Goal: Task Accomplishment & Management: Use online tool/utility

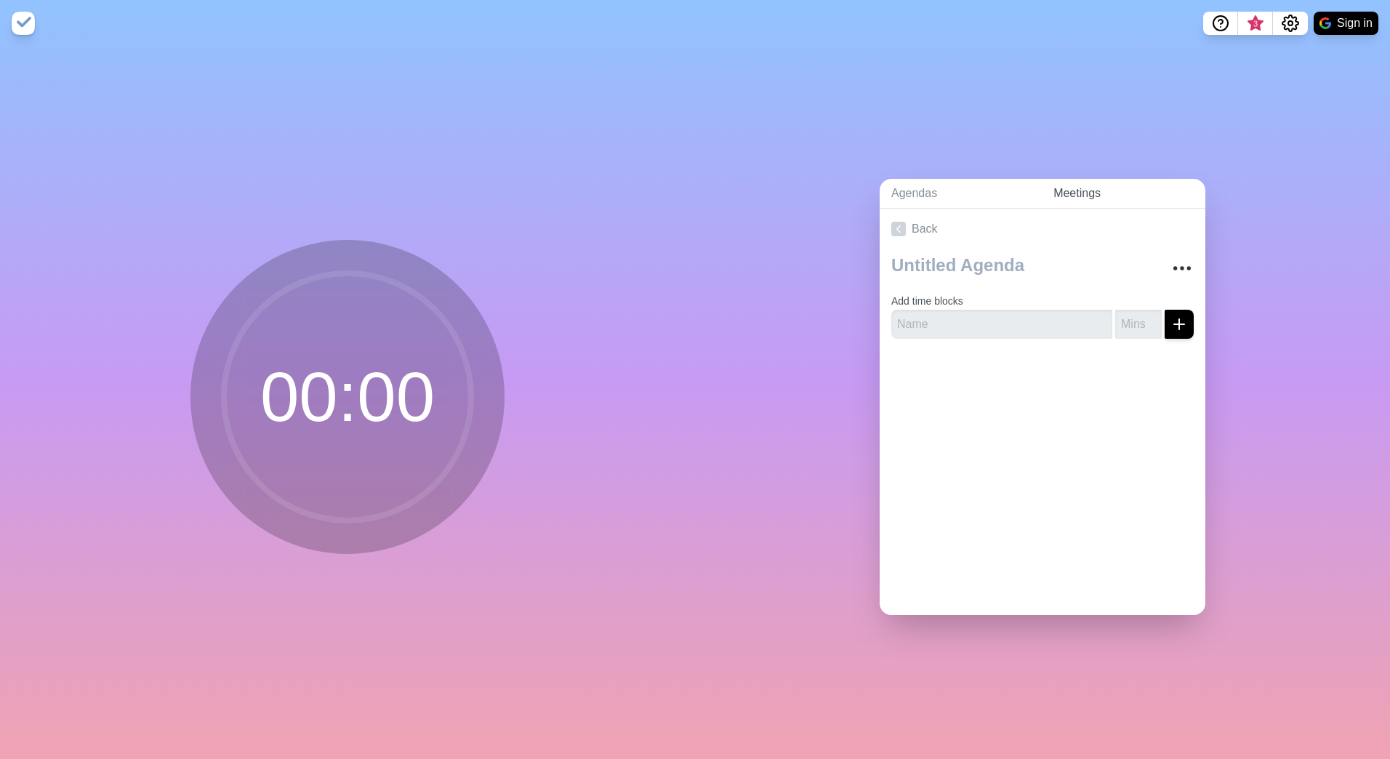
click at [1072, 193] on link "Meetings" at bounding box center [1124, 194] width 164 height 30
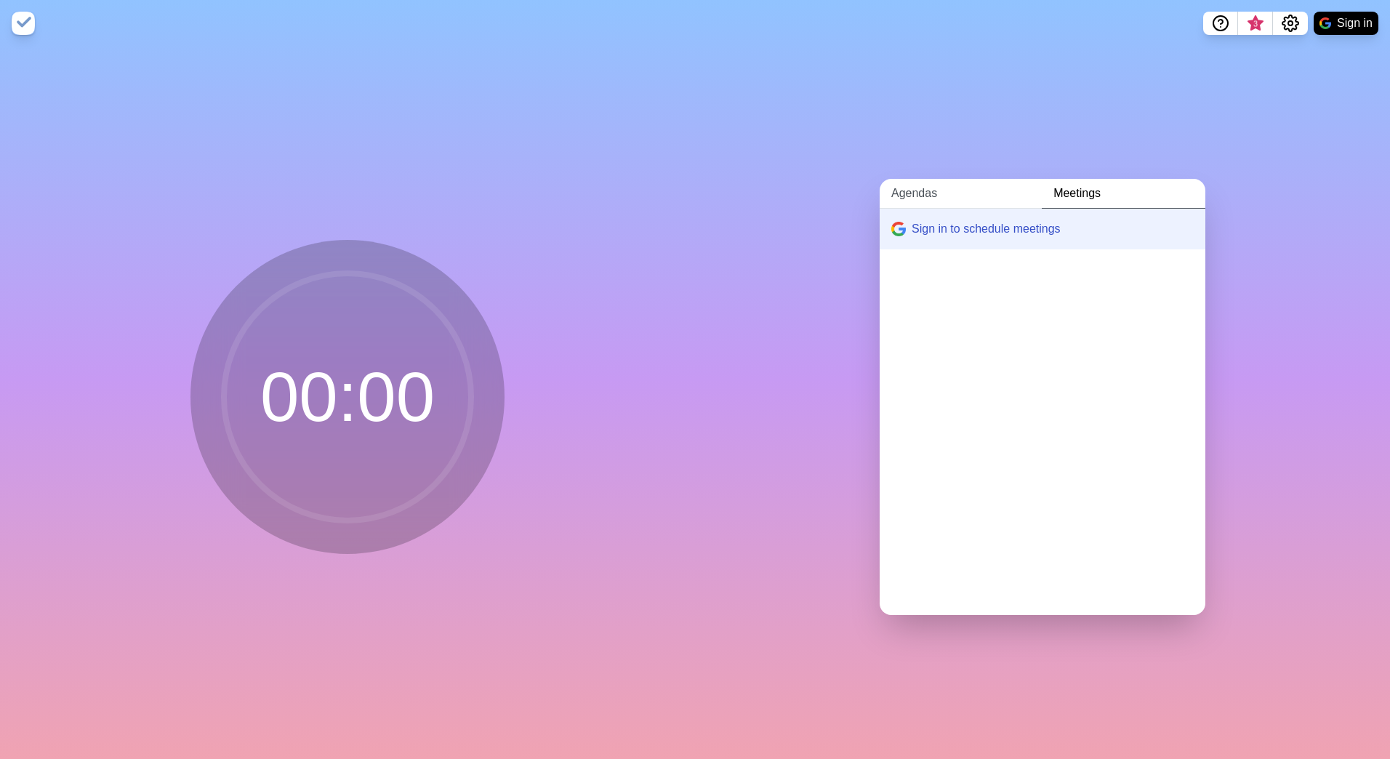
click at [908, 189] on link "Agendas" at bounding box center [961, 194] width 162 height 30
click at [950, 217] on link "Create an Agenda" at bounding box center [1043, 229] width 326 height 41
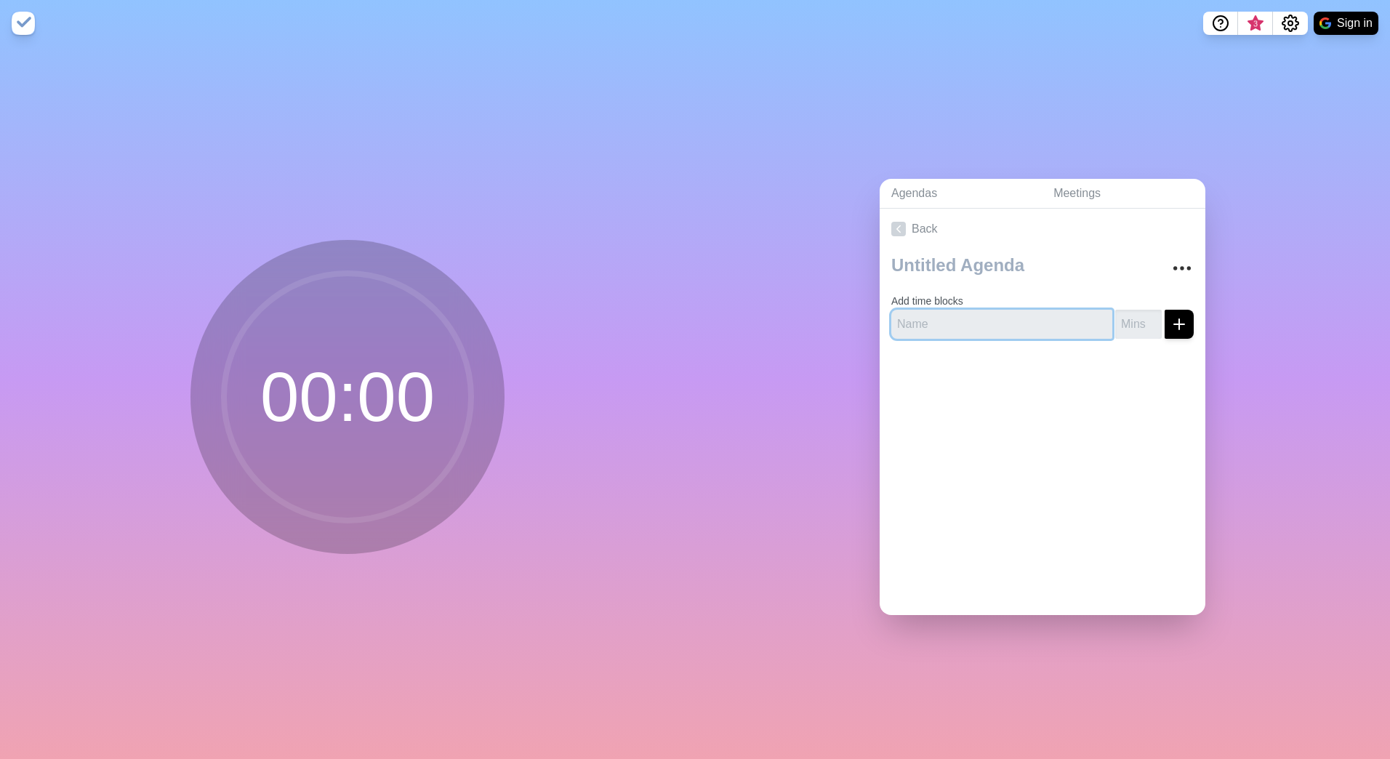
click at [946, 317] on input "text" at bounding box center [1001, 324] width 221 height 29
type input "Intro"
click at [1124, 321] on input "number" at bounding box center [1138, 324] width 47 height 29
type input "5"
click at [1176, 324] on button "submit" at bounding box center [1179, 324] width 29 height 29
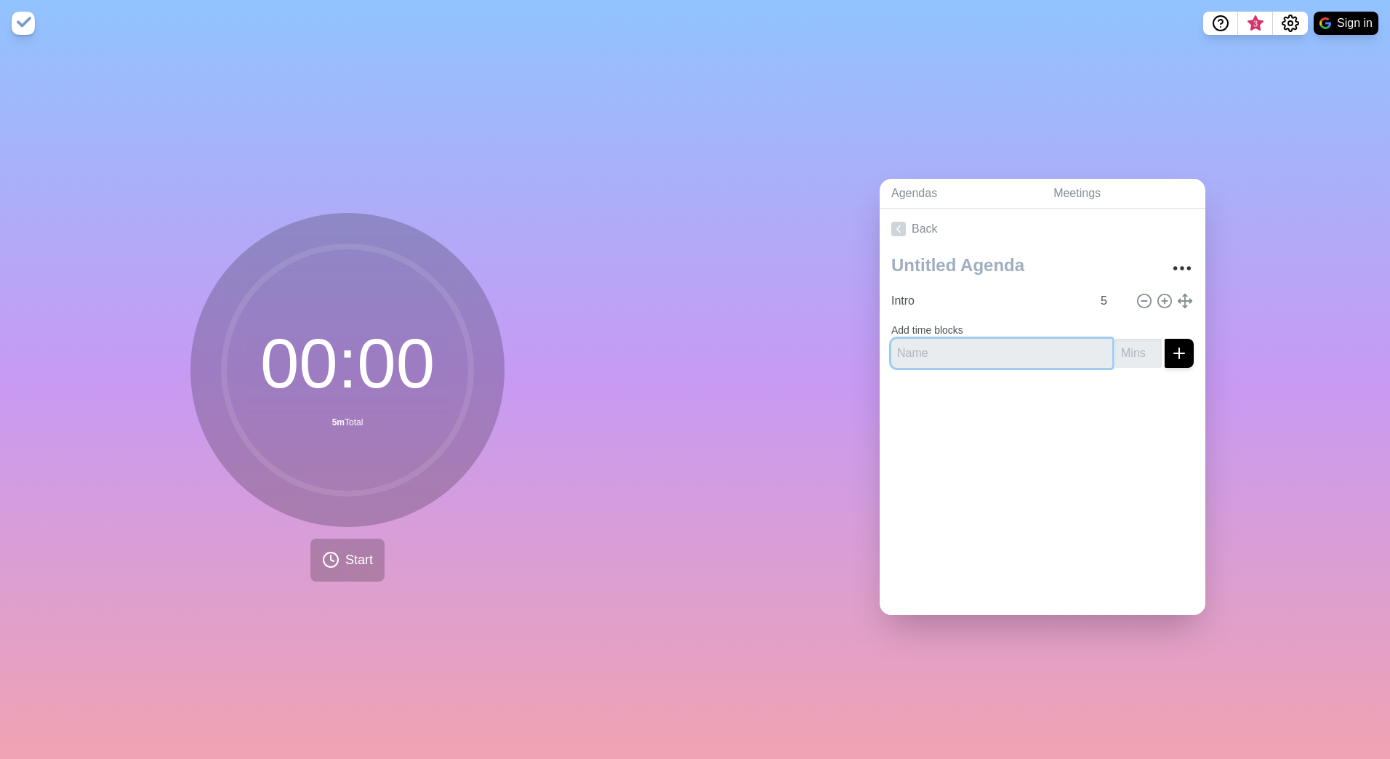
click at [998, 347] on input "text" at bounding box center [1001, 353] width 221 height 29
type input "BMW"
click at [1115, 356] on input "number" at bounding box center [1138, 353] width 47 height 29
type input "30"
drag, startPoint x: 1161, startPoint y: 348, endPoint x: 1150, endPoint y: 348, distance: 11.6
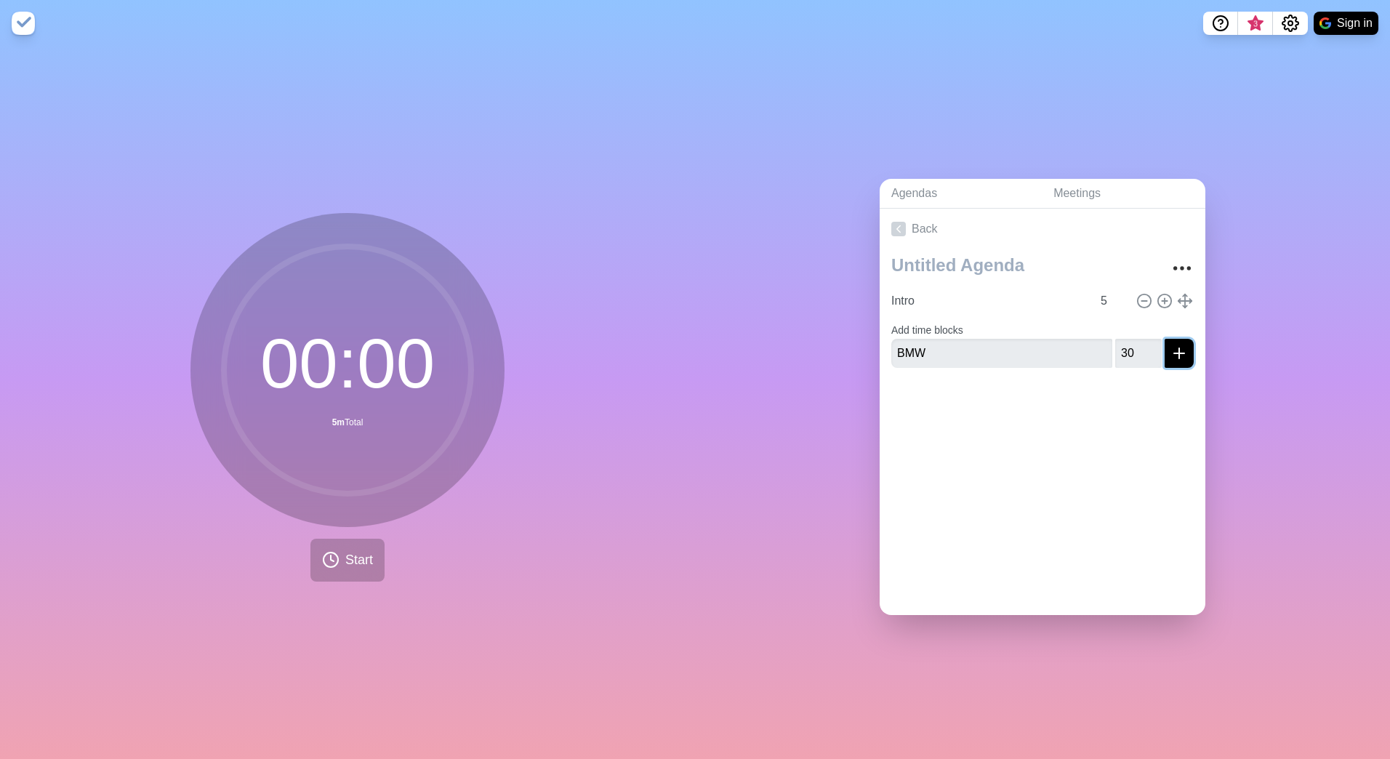
click at [1171, 348] on icon "submit" at bounding box center [1179, 353] width 17 height 17
drag, startPoint x: 942, startPoint y: 364, endPoint x: 935, endPoint y: 360, distance: 7.5
click at [942, 364] on input "text" at bounding box center [1001, 364] width 221 height 29
type input "Marketing"
click at [1119, 358] on input "number" at bounding box center [1138, 364] width 47 height 29
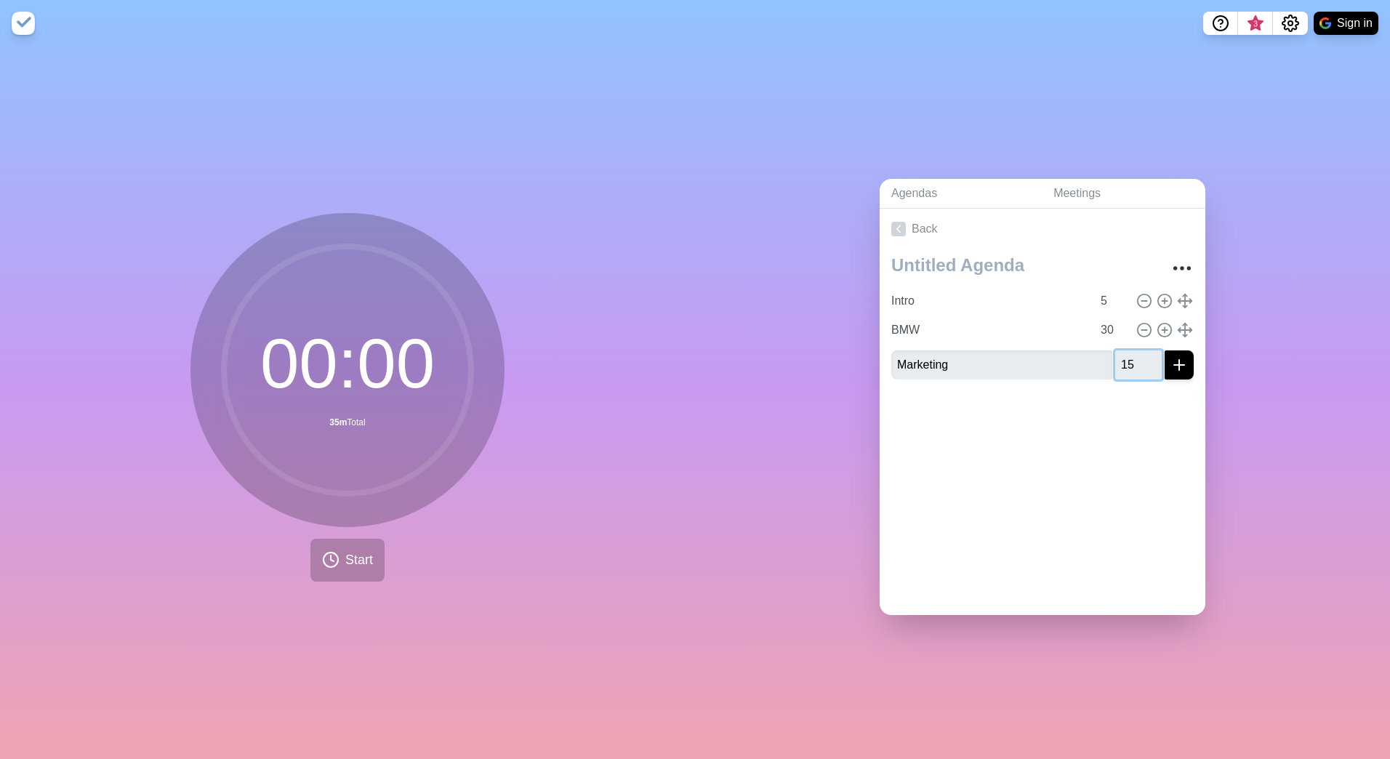
type input "15"
click at [1165, 350] on button "submit" at bounding box center [1179, 364] width 29 height 29
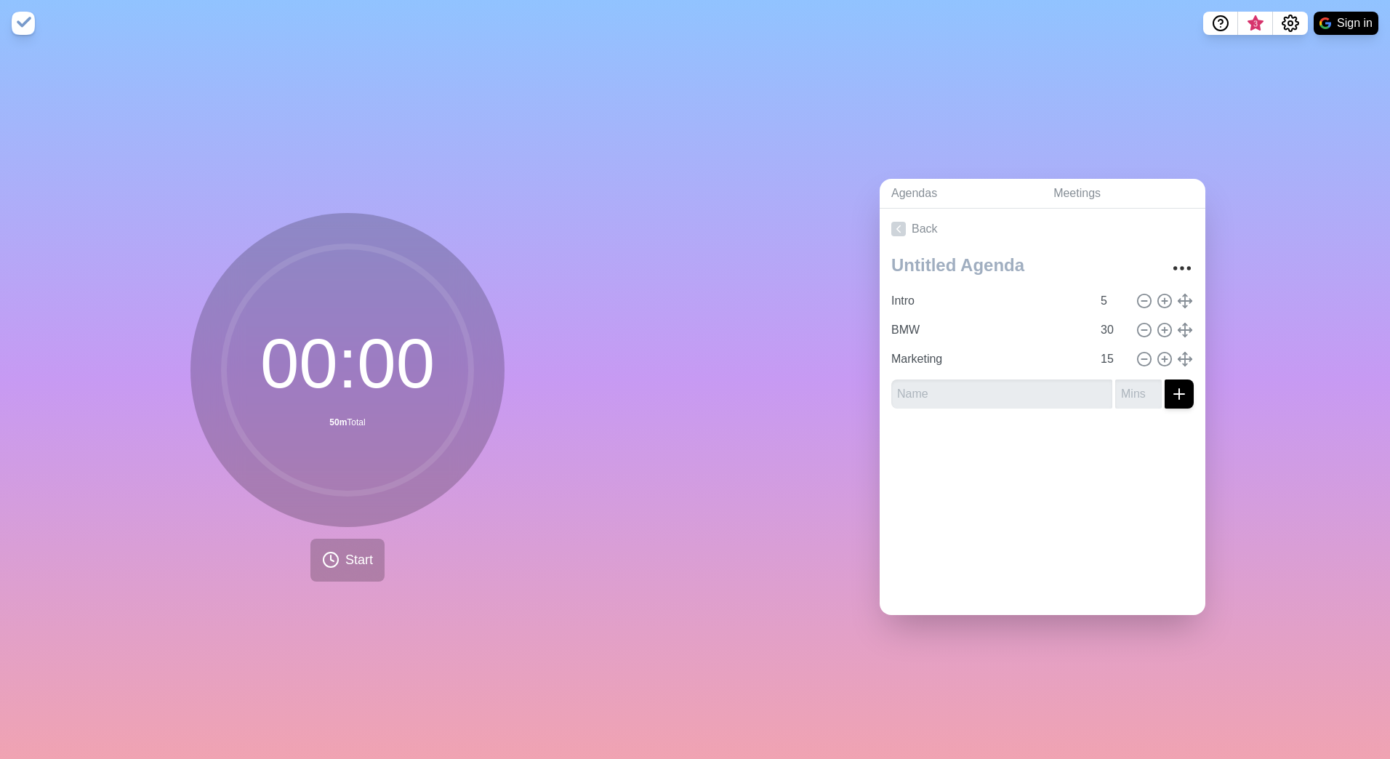
click at [1071, 525] on div "Back Intro 5 BMW 30 Marketing 15" at bounding box center [1043, 412] width 326 height 406
click at [329, 573] on button "Start" at bounding box center [347, 560] width 74 height 43
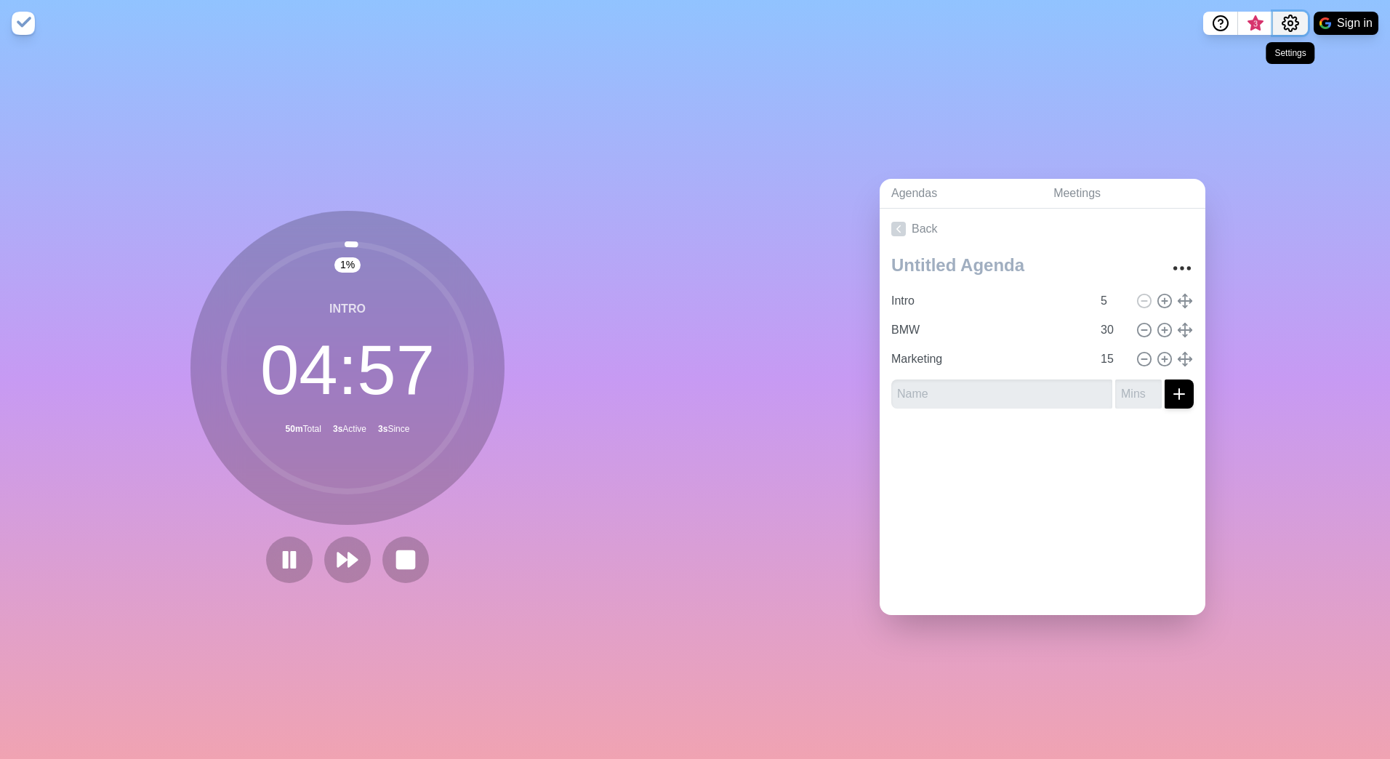
click at [1296, 31] on icon "Settings" at bounding box center [1290, 23] width 17 height 17
click at [1263, 63] on p "Preferences" at bounding box center [1243, 55] width 63 height 17
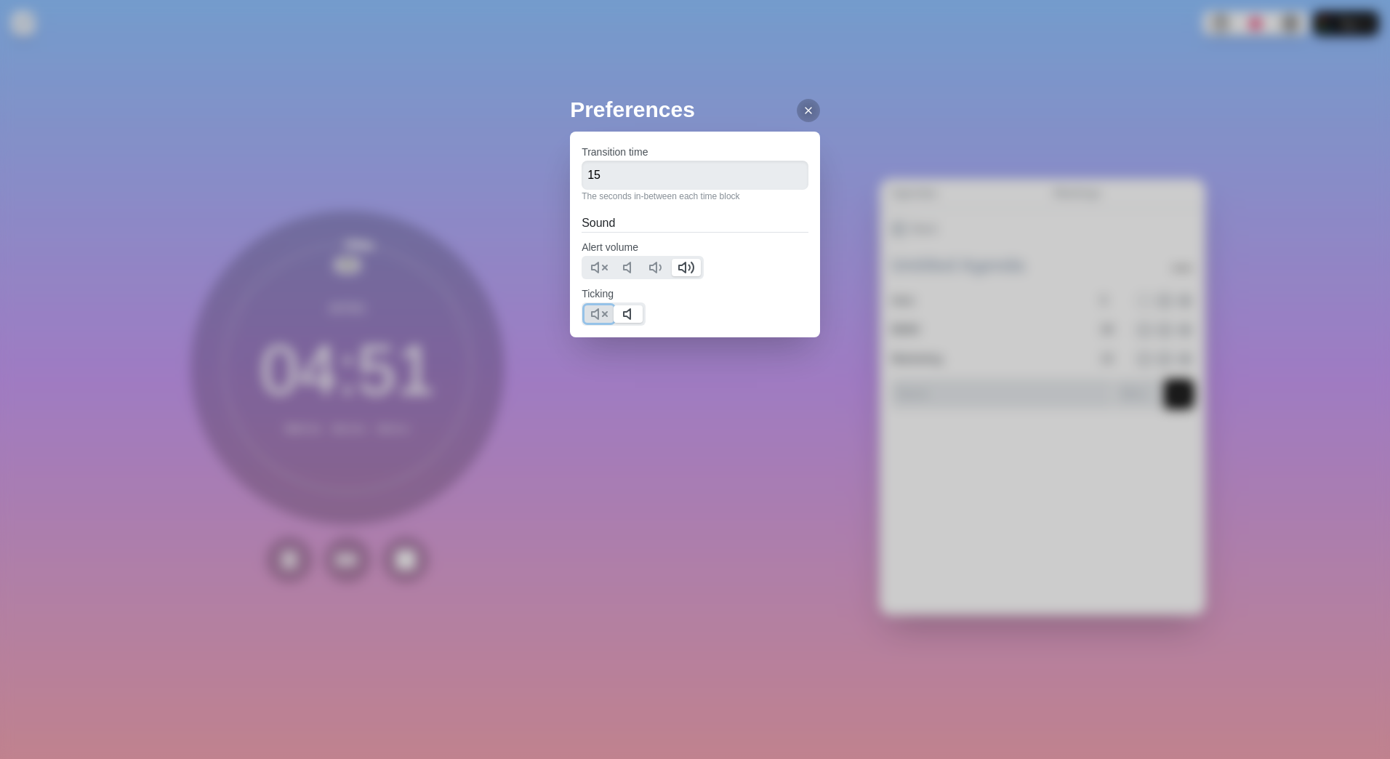
click at [601, 315] on icon at bounding box center [598, 313] width 17 height 17
click at [803, 111] on icon at bounding box center [809, 111] width 12 height 12
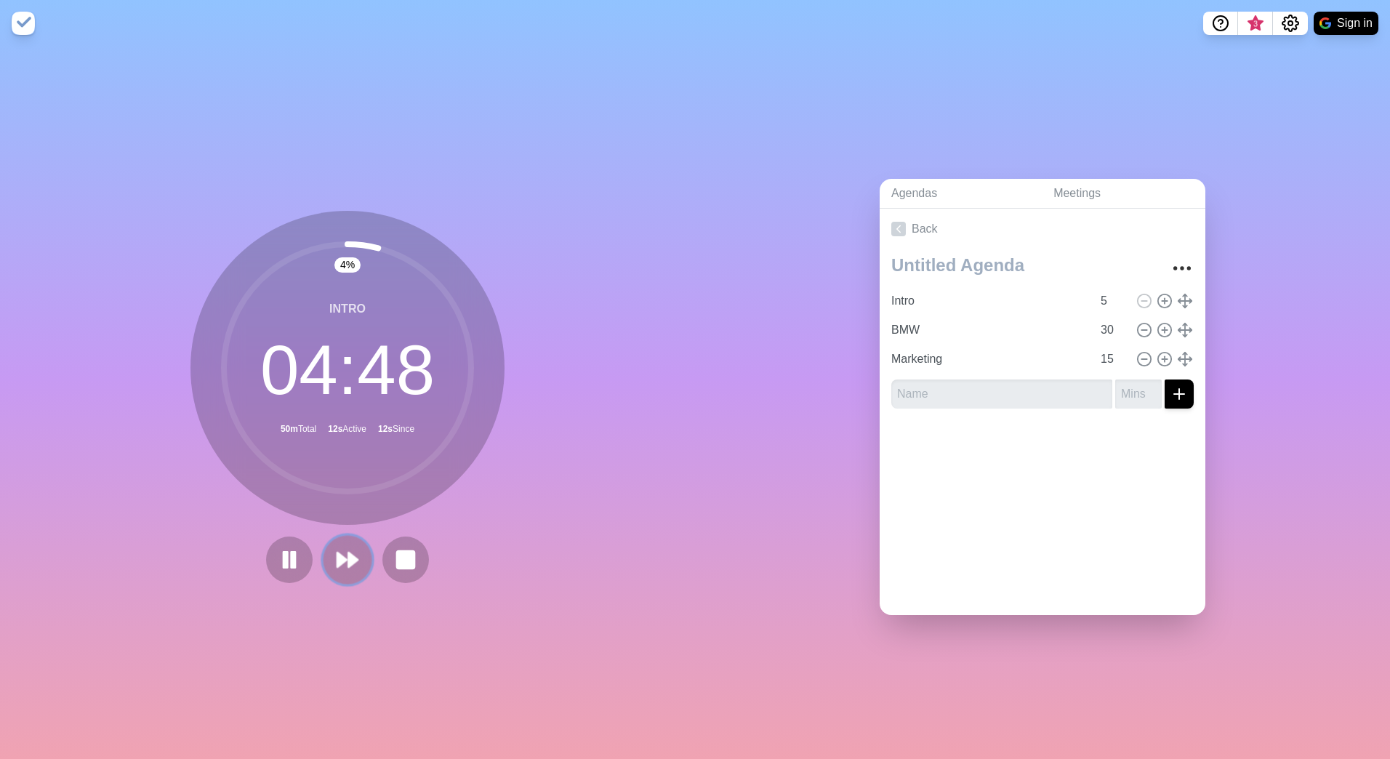
click at [348, 556] on polygon at bounding box center [352, 560] width 9 height 15
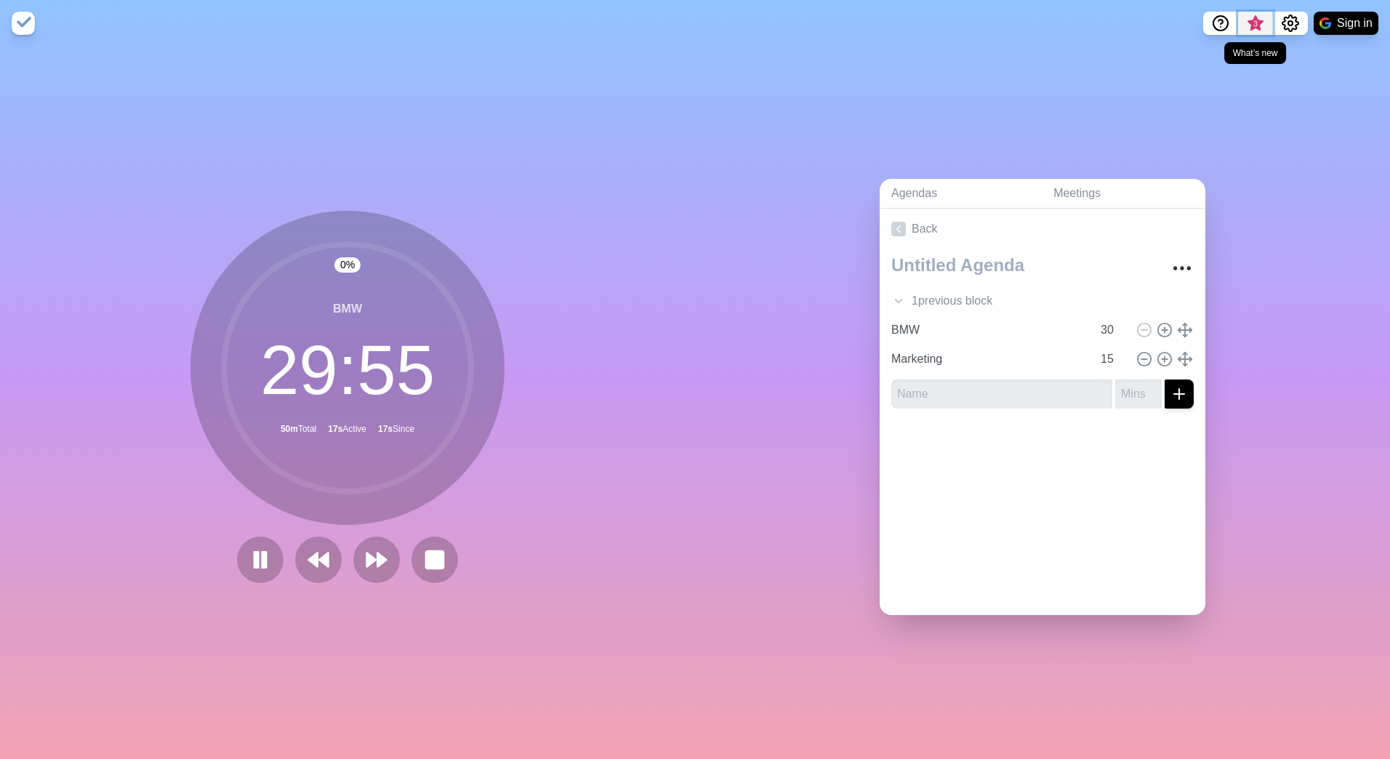
click at [1250, 30] on span "3" at bounding box center [1255, 27] width 23 height 31
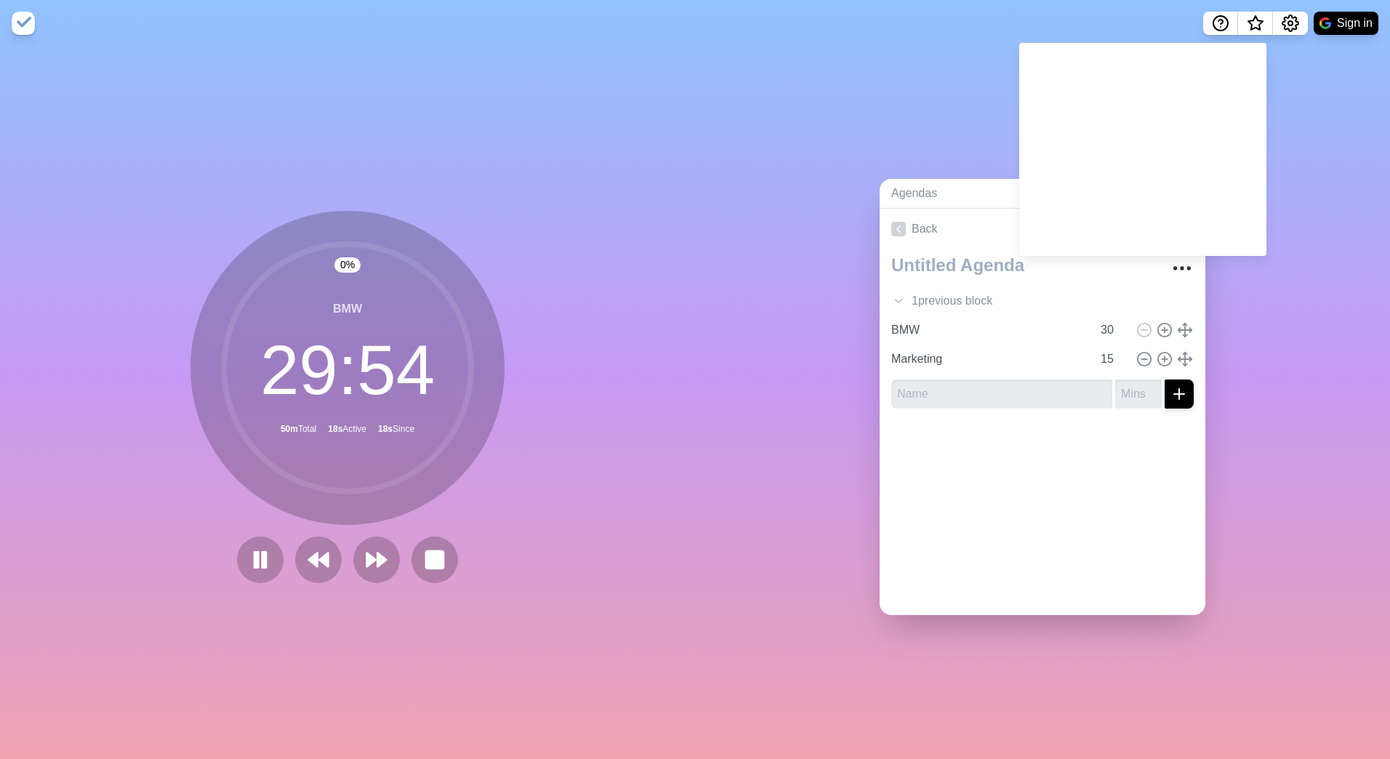
click at [708, 76] on div "Agendas Meetings Back 1 previous block Intro 5 BMW 30 Marketing 15" at bounding box center [1042, 403] width 695 height 713
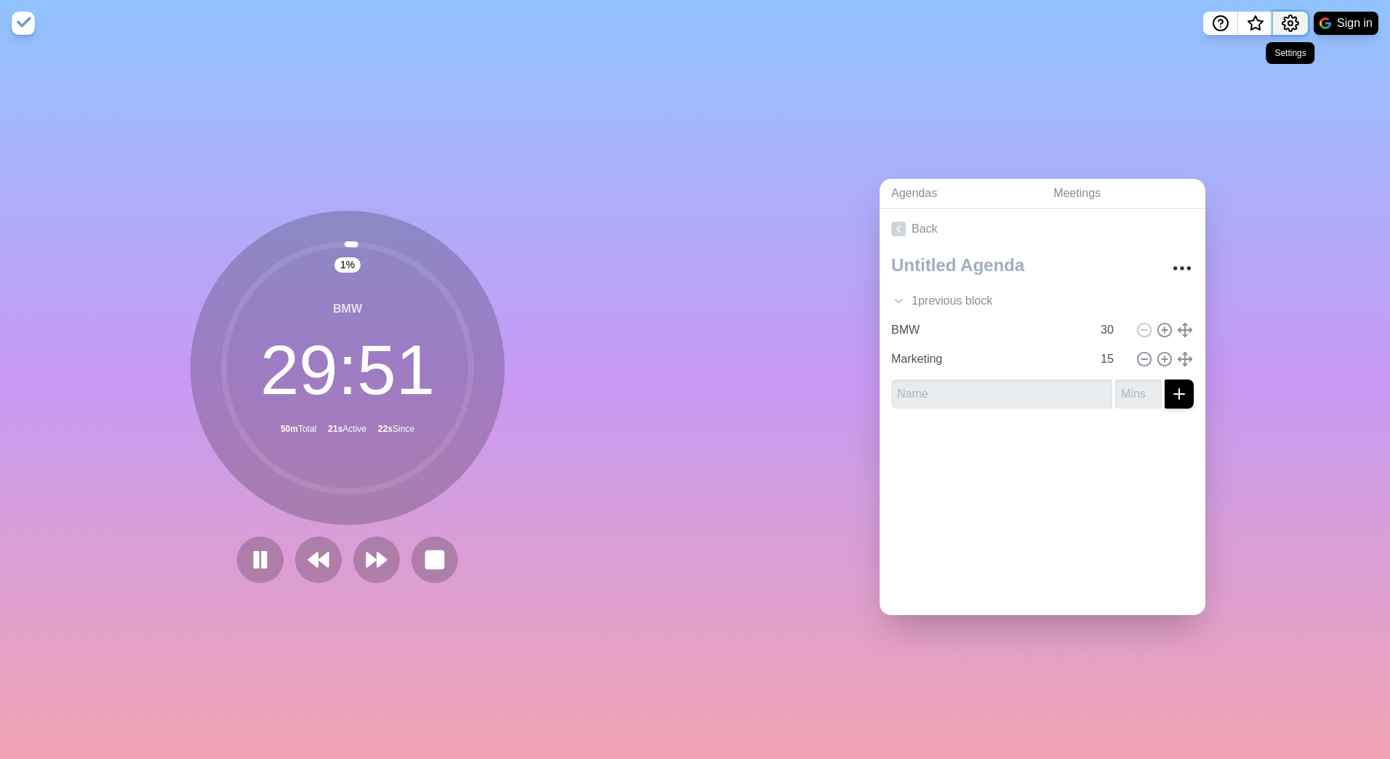
click at [1287, 23] on icon "Settings" at bounding box center [1290, 23] width 17 height 17
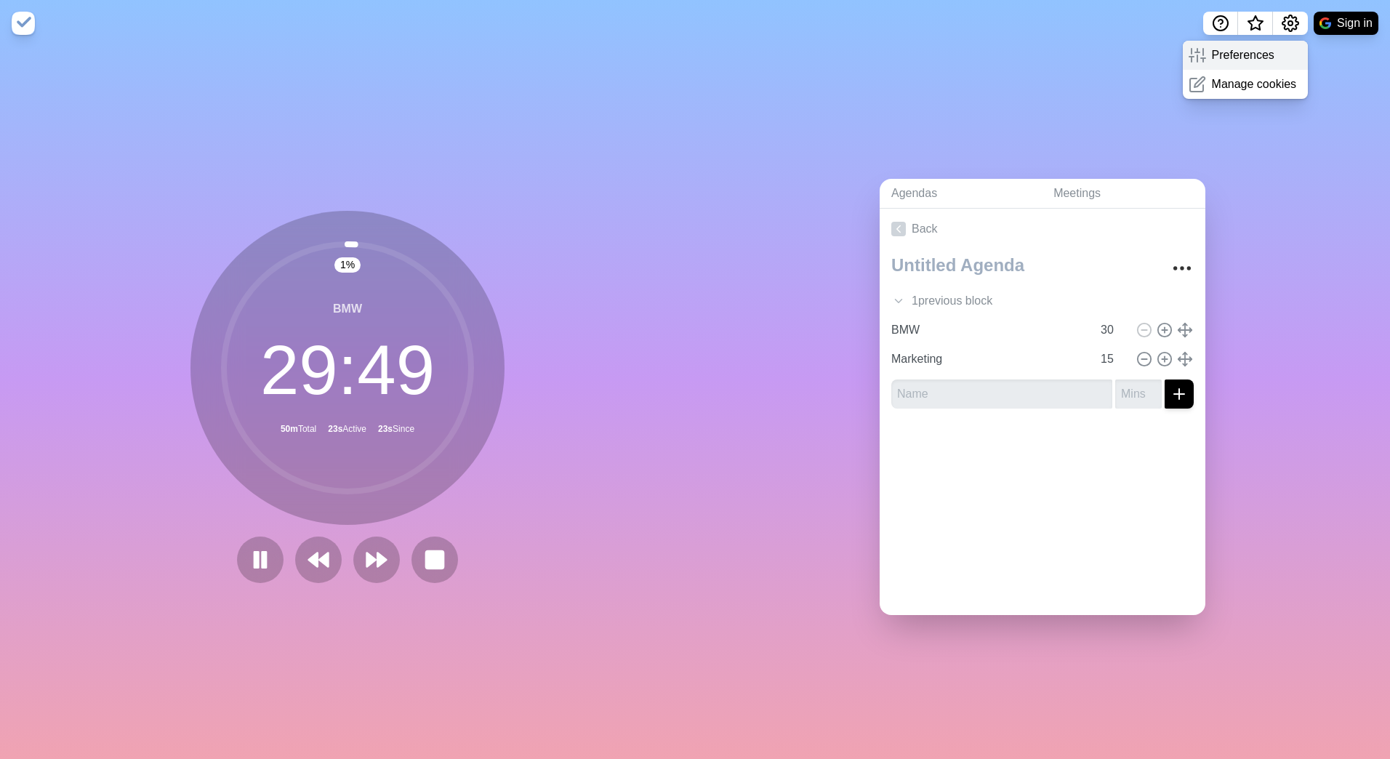
click at [1254, 60] on p "Preferences" at bounding box center [1243, 55] width 63 height 17
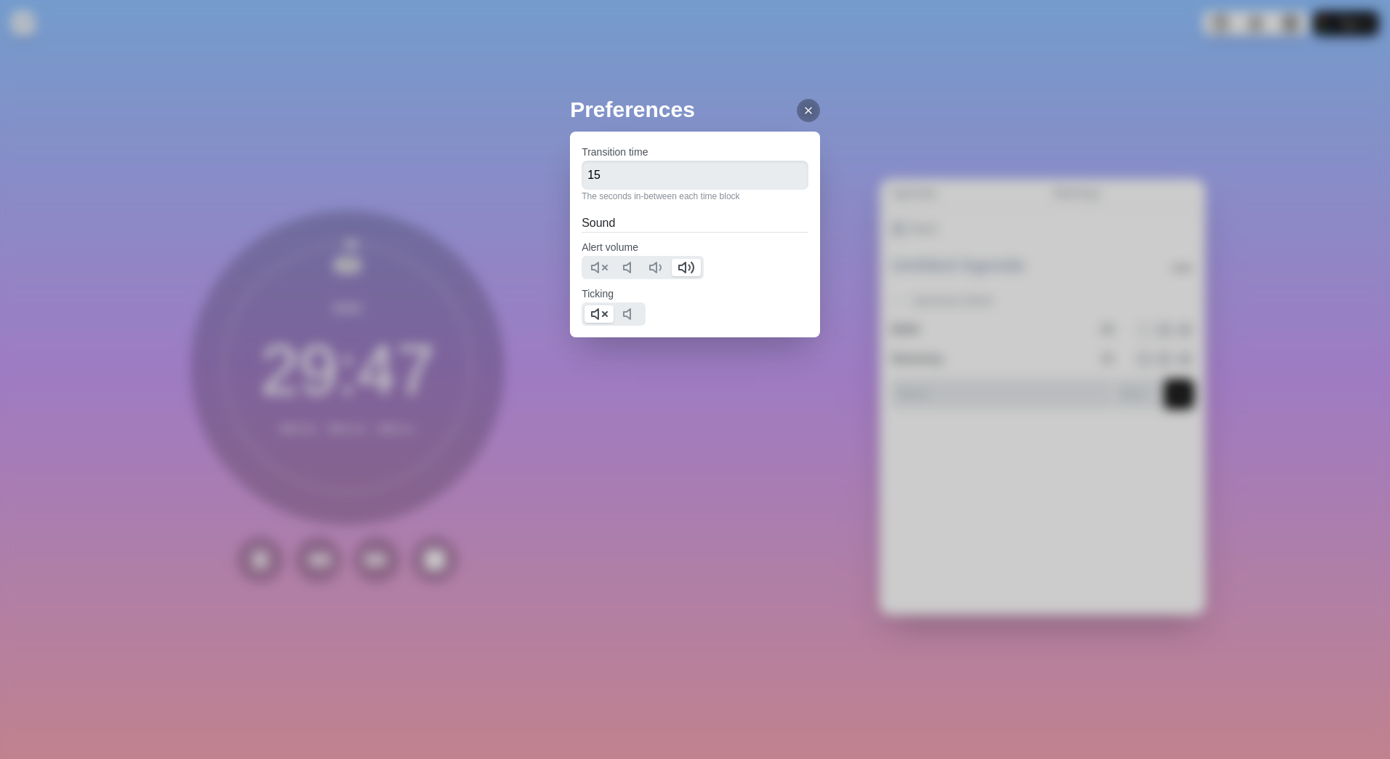
click at [797, 116] on div at bounding box center [808, 110] width 23 height 23
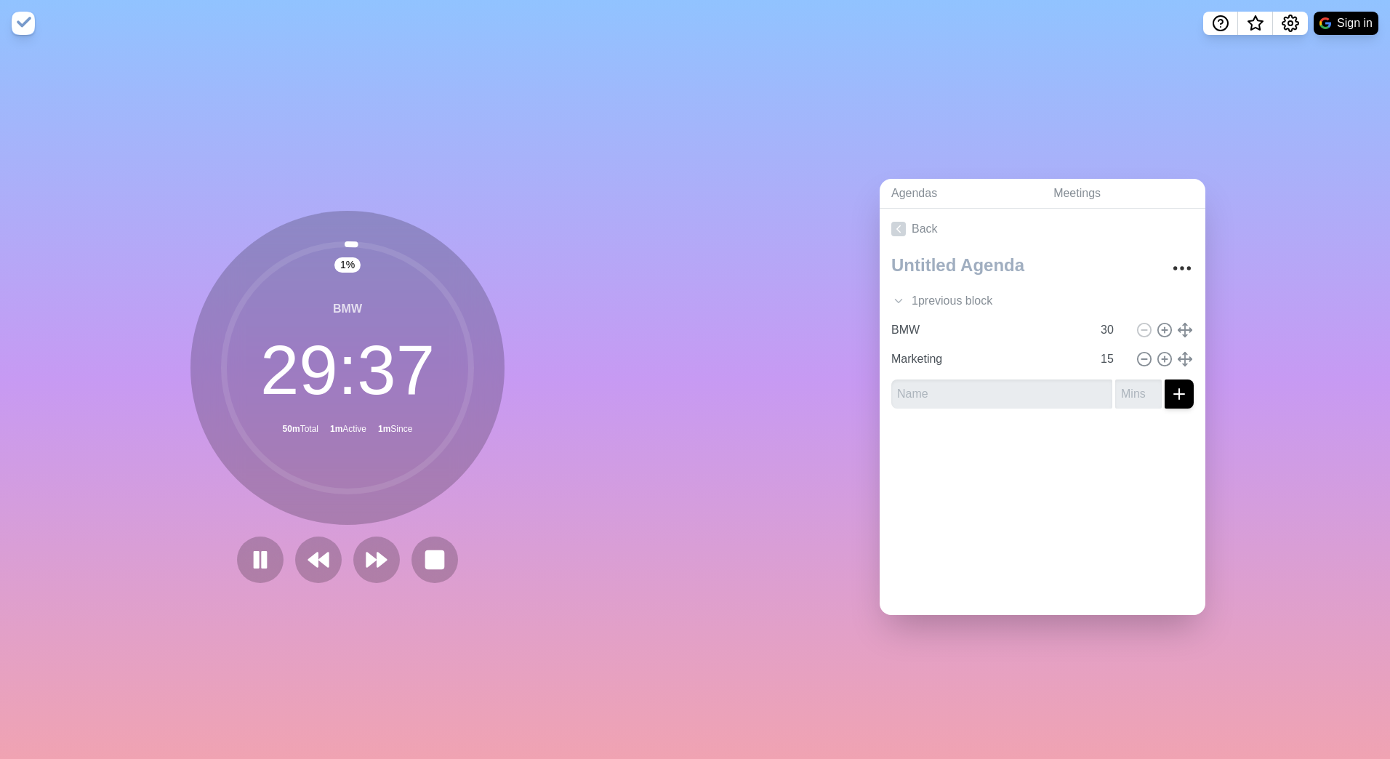
click at [20, 21] on img at bounding box center [23, 23] width 23 height 23
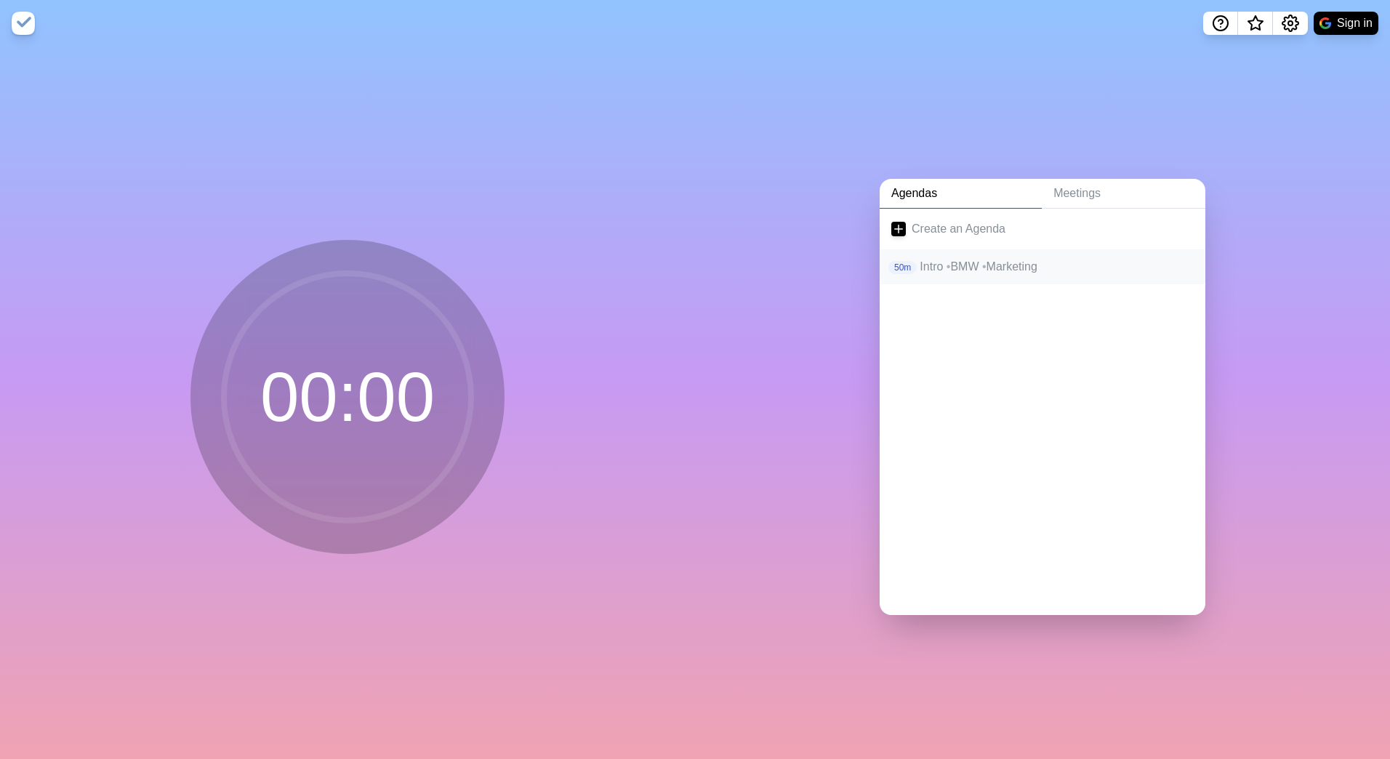
click at [1001, 263] on p "Intro • BMW • Marketing" at bounding box center [1057, 266] width 274 height 17
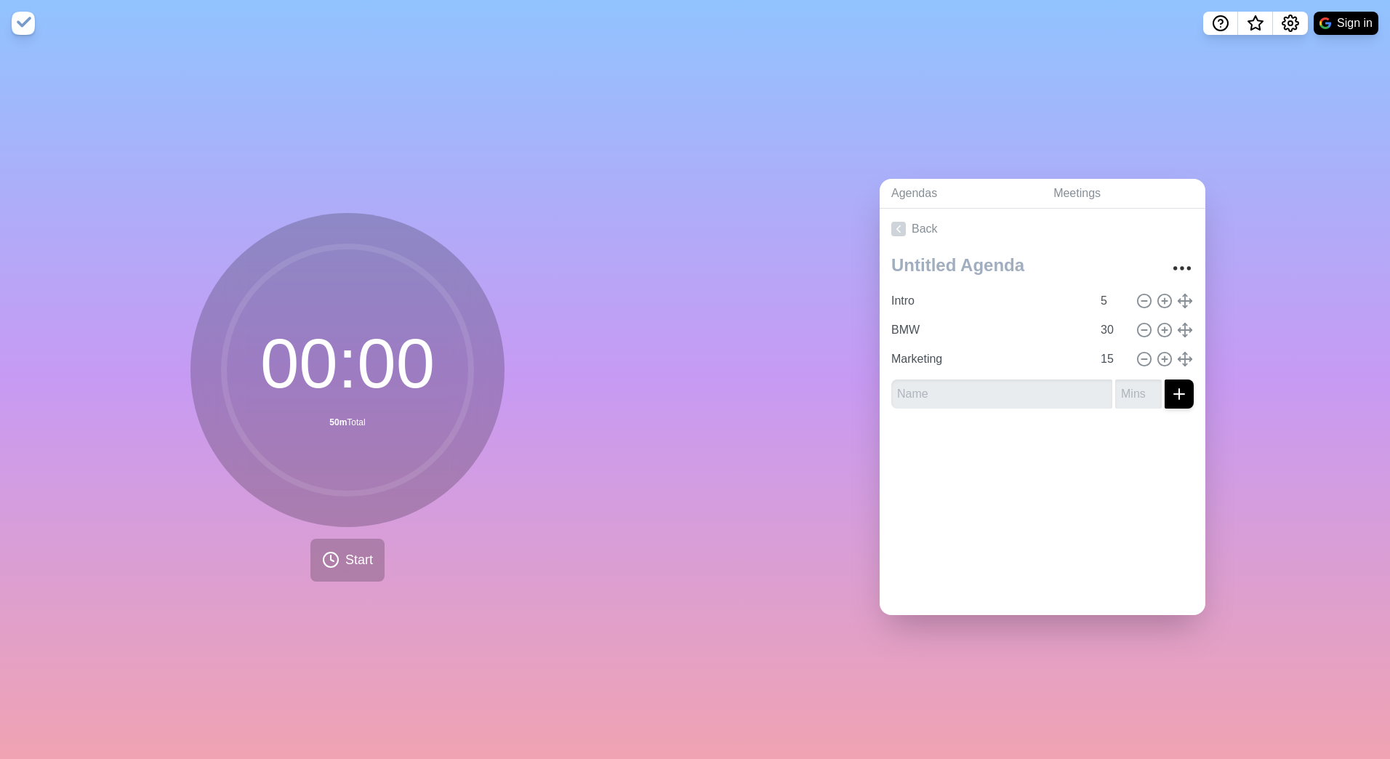
drag, startPoint x: 819, startPoint y: 244, endPoint x: 766, endPoint y: 301, distance: 78.2
drag, startPoint x: 766, startPoint y: 301, endPoint x: 621, endPoint y: 493, distance: 240.8
click at [621, 493] on div "00 : 00 50m Total Start" at bounding box center [347, 403] width 695 height 713
drag, startPoint x: 601, startPoint y: 428, endPoint x: 598, endPoint y: 411, distance: 17.1
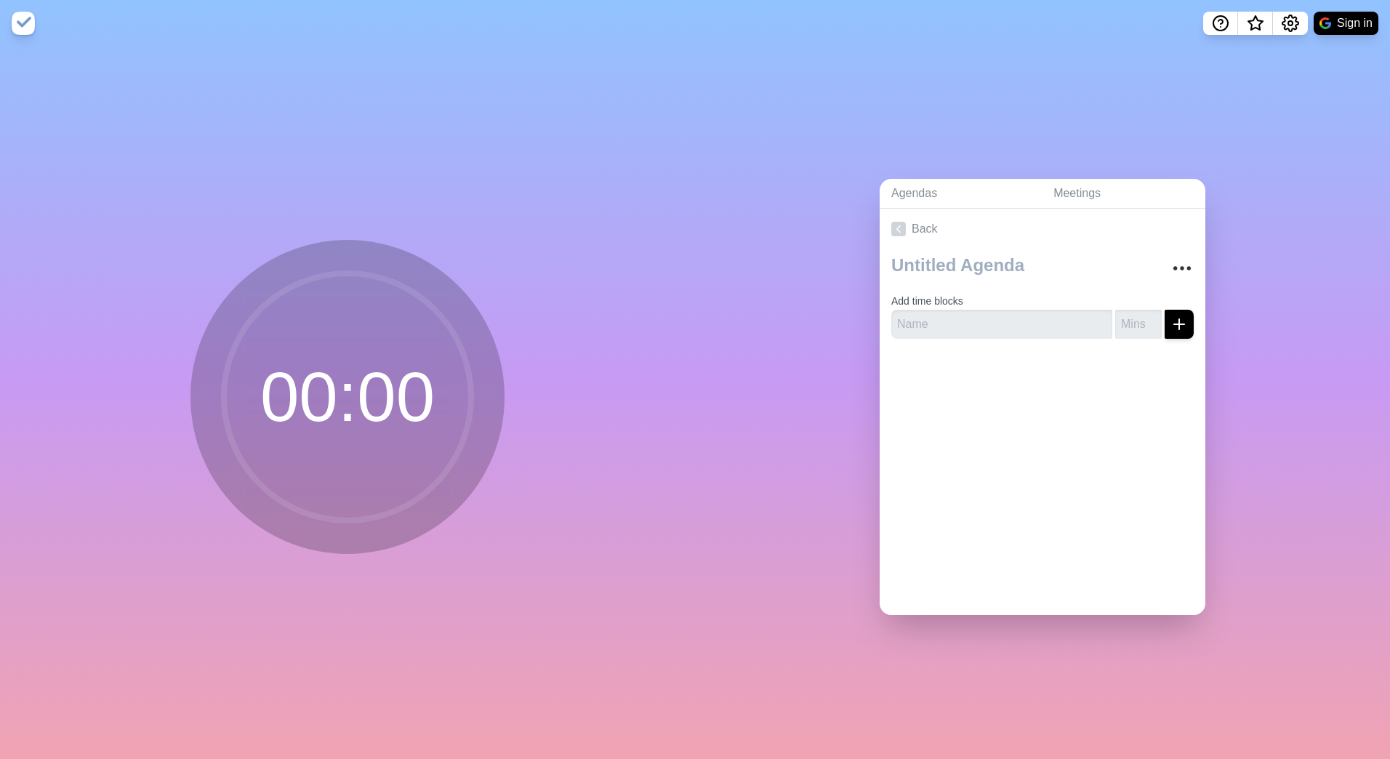
drag, startPoint x: 594, startPoint y: 385, endPoint x: 598, endPoint y: 374, distance: 11.5
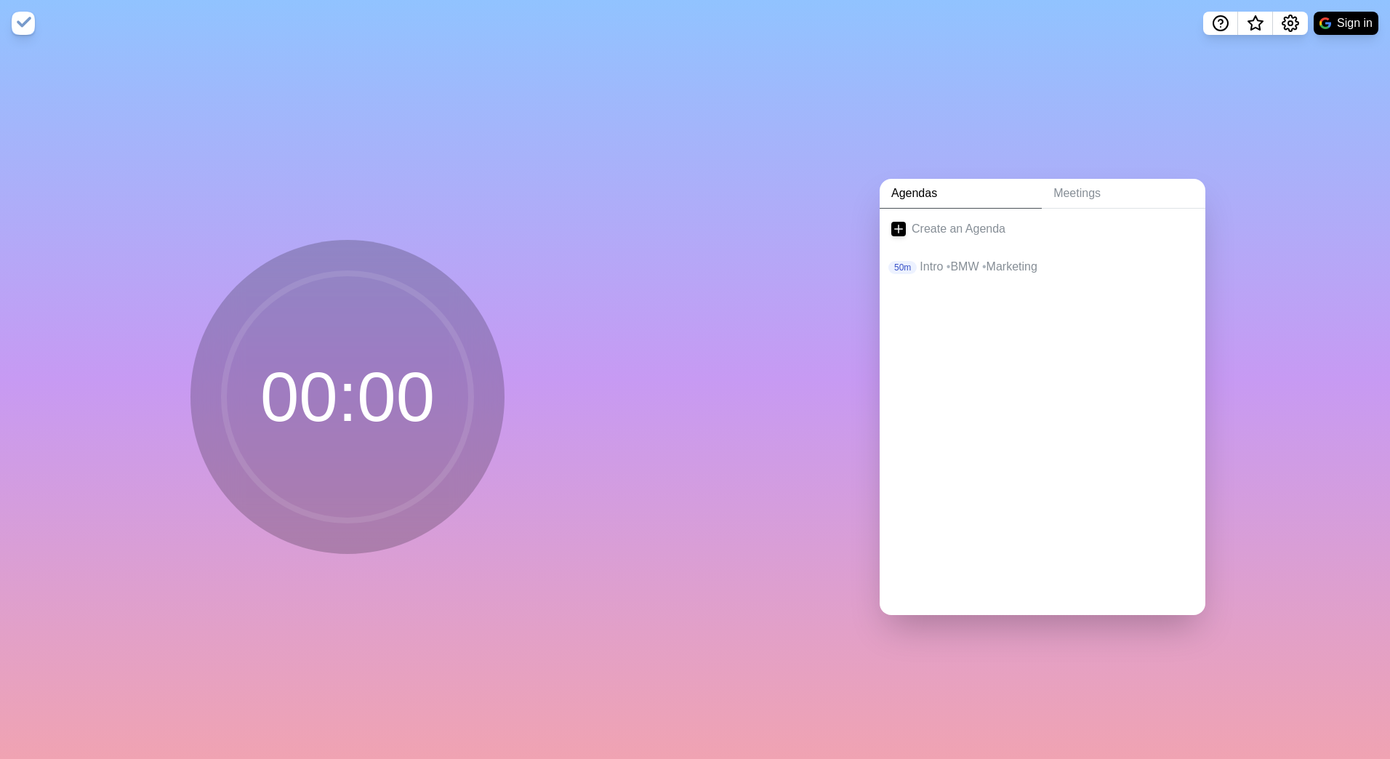
drag, startPoint x: 598, startPoint y: 374, endPoint x: 599, endPoint y: 366, distance: 7.4
